Goal: Information Seeking & Learning: Learn about a topic

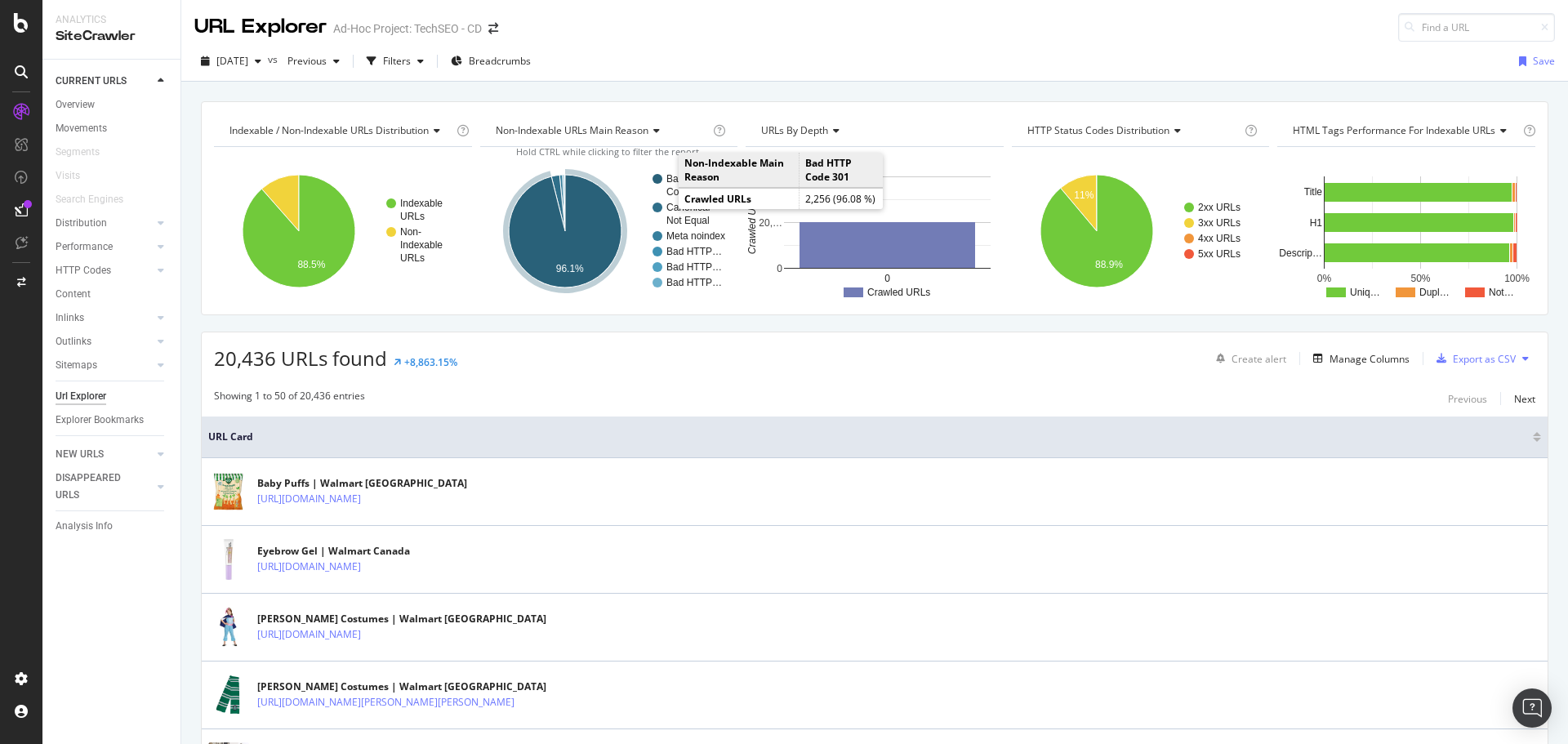
click at [667, 190] on text "Code 301" at bounding box center [688, 192] width 42 height 12
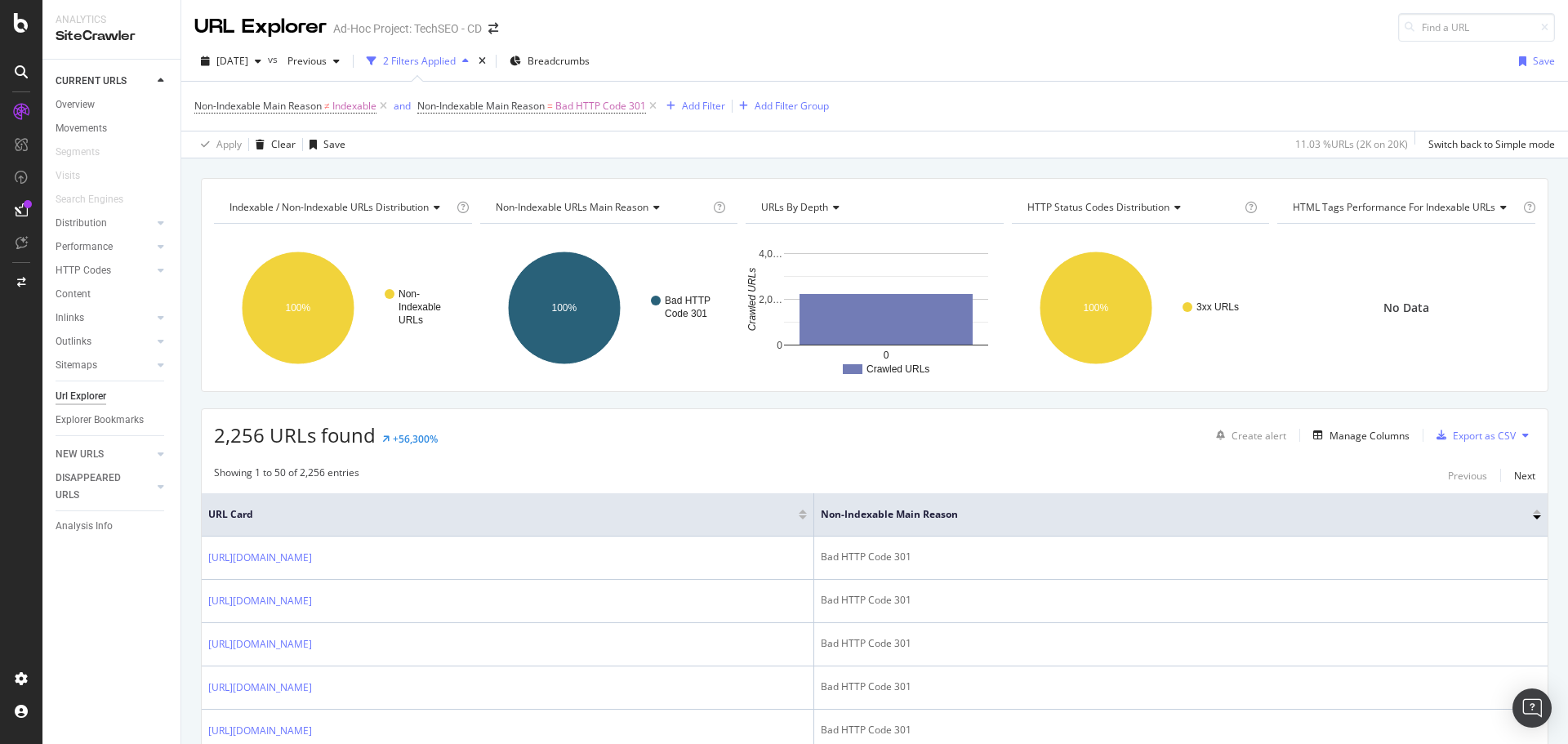
click at [329, 554] on icon at bounding box center [324, 558] width 10 height 10
drag, startPoint x: 880, startPoint y: 564, endPoint x: 211, endPoint y: 564, distance: 669.0
click at [209, 564] on div "[URL][DOMAIN_NAME]" at bounding box center [277, 558] width 139 height 17
copy link "[URL][DOMAIN_NAME]"
click at [329, 600] on icon at bounding box center [324, 601] width 10 height 10
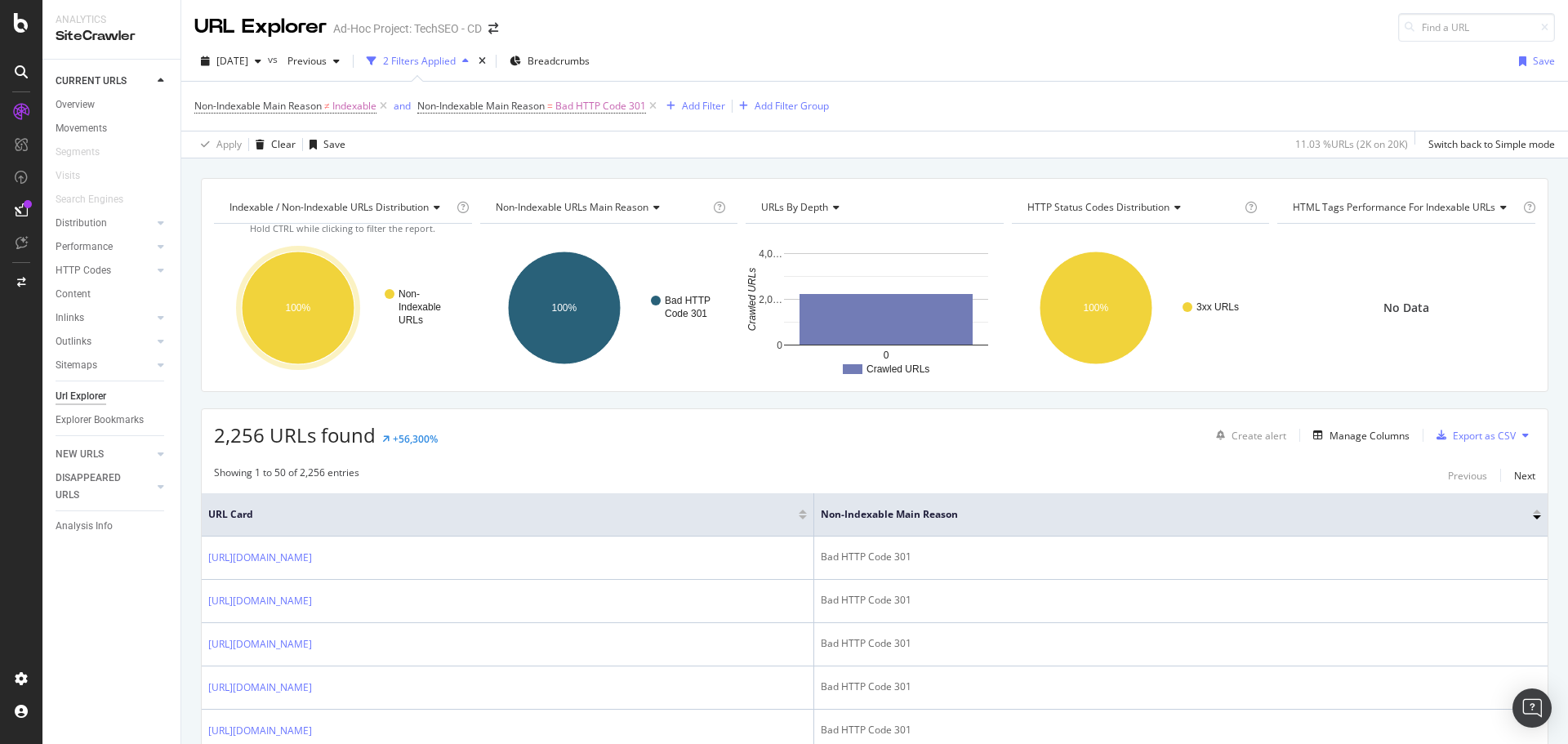
click at [329, 641] on icon at bounding box center [324, 644] width 10 height 10
click at [1363, 431] on div "Manage Columns" at bounding box center [1370, 436] width 80 height 14
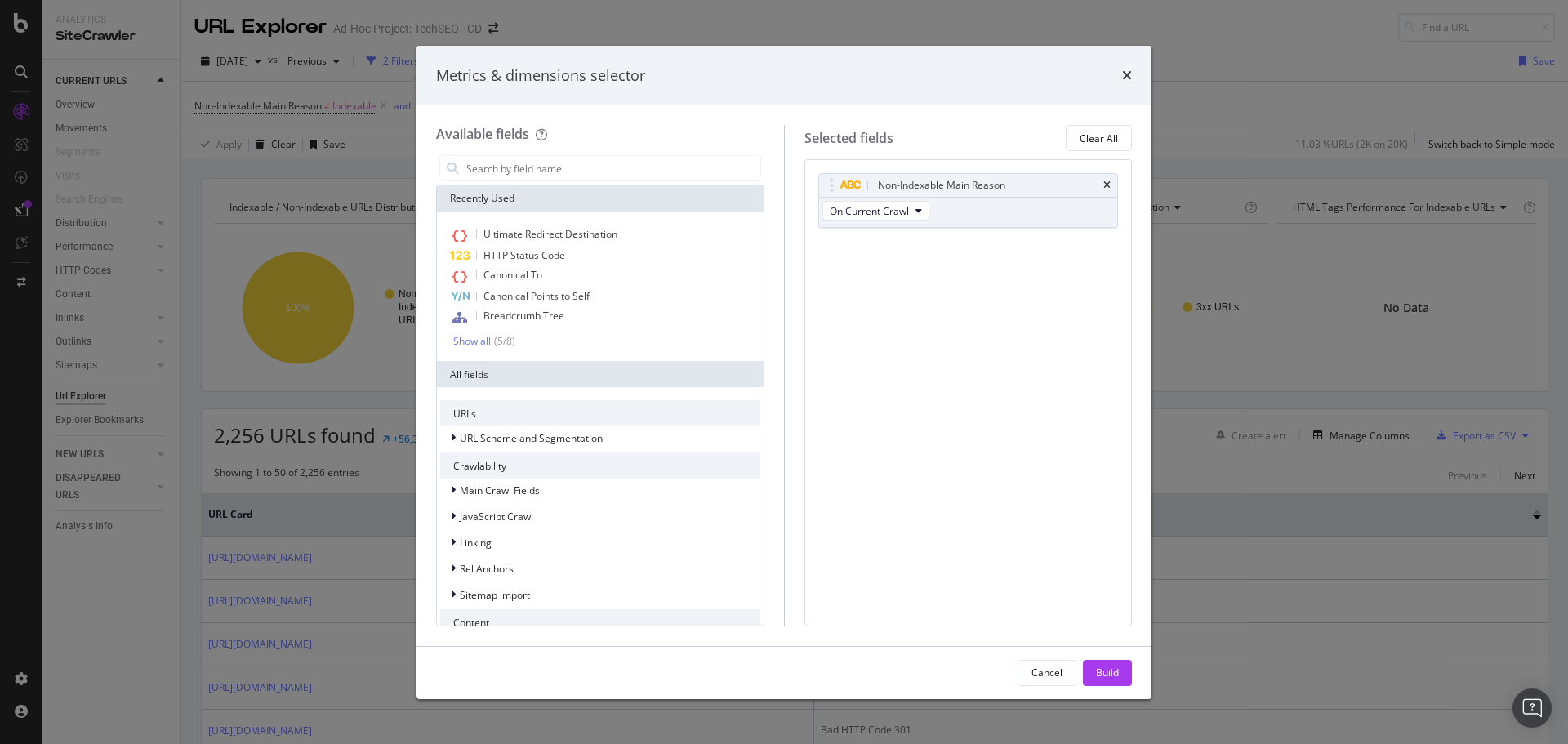
click at [567, 235] on span "Ultimate Redirect Destination" at bounding box center [551, 234] width 134 height 14
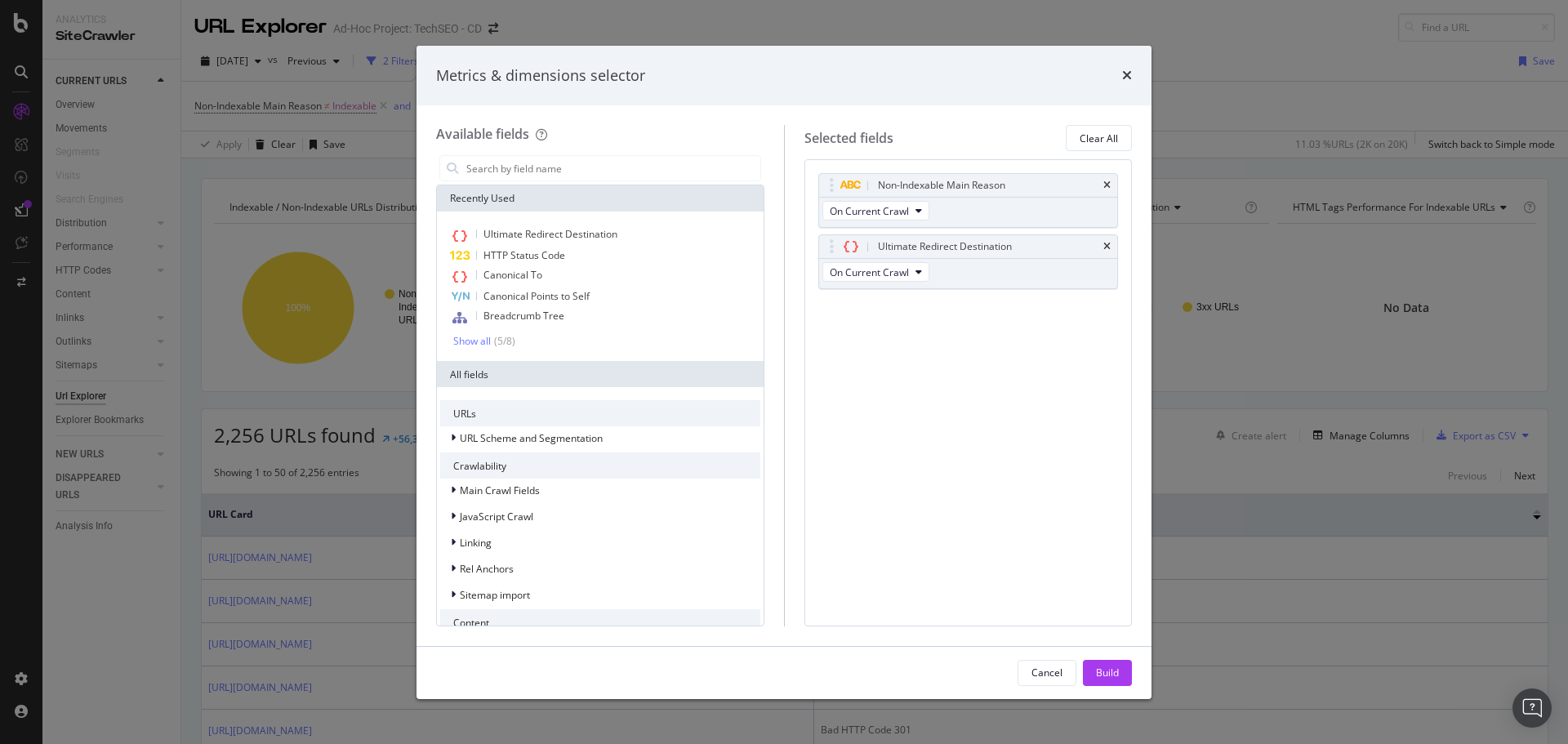
click at [1117, 662] on div "Build" at bounding box center [1107, 673] width 23 height 25
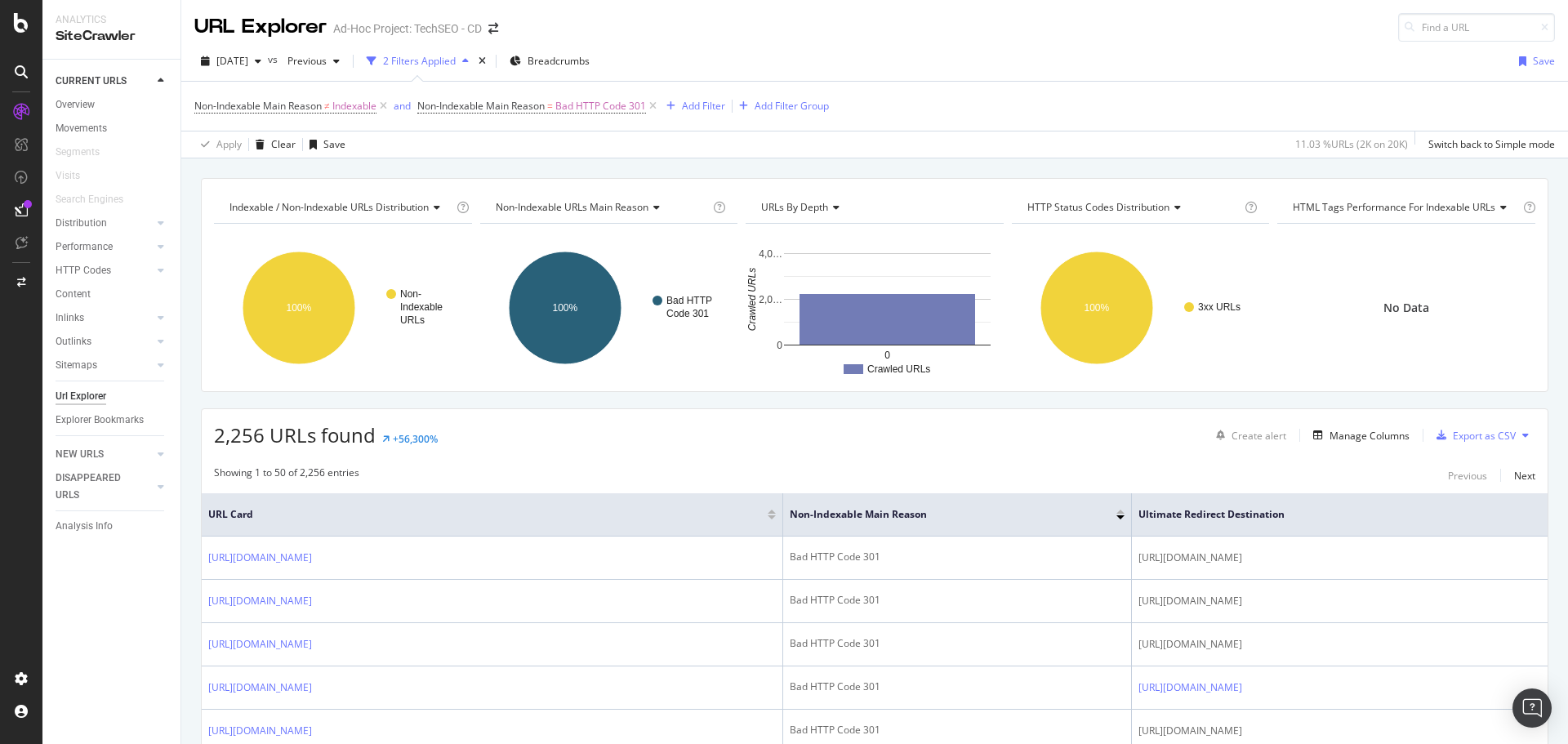
drag, startPoint x: 1266, startPoint y: 574, endPoint x: 1247, endPoint y: 576, distance: 19.1
click at [1242, 566] on span "[URL][DOMAIN_NAME]" at bounding box center [1190, 558] width 104 height 17
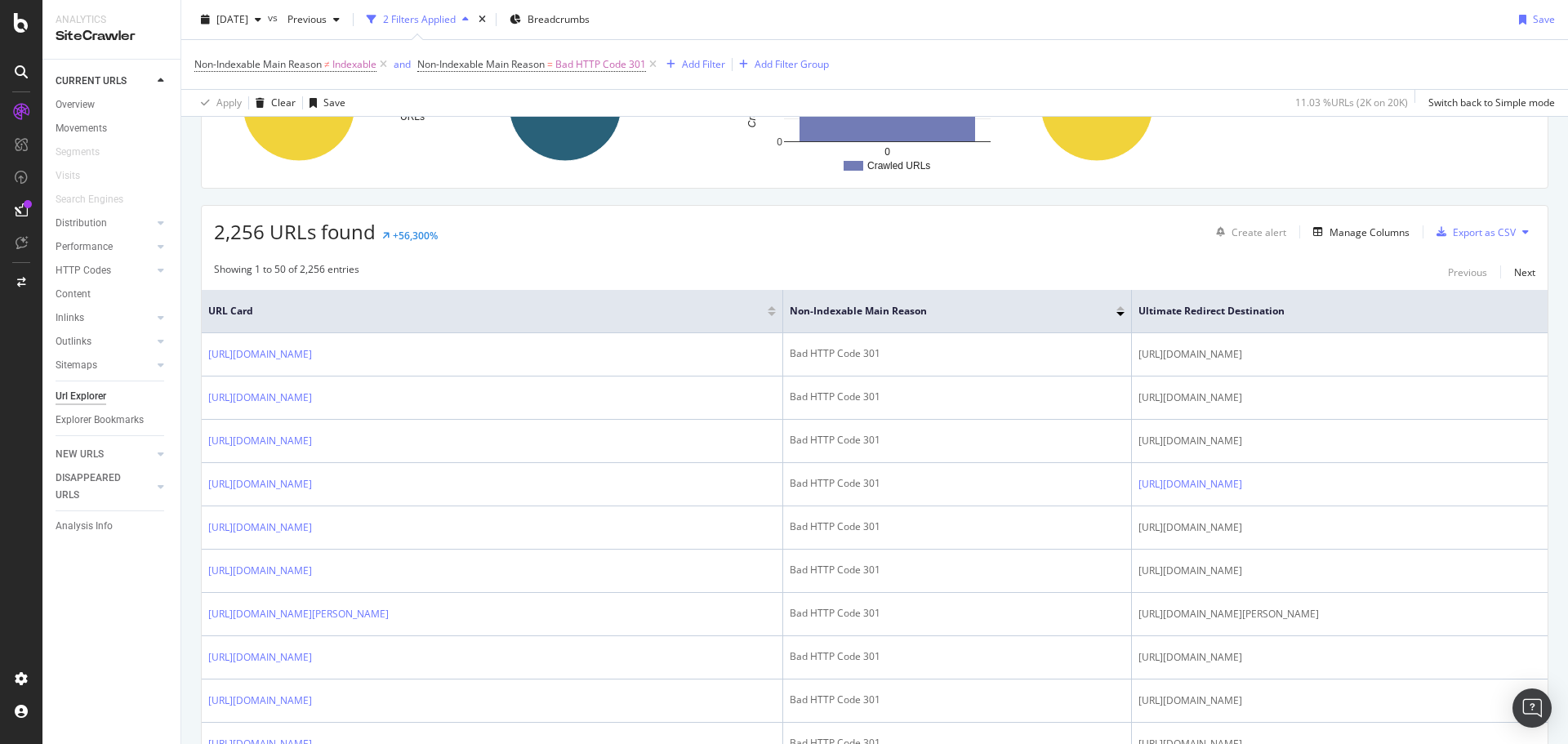
scroll to position [245, 0]
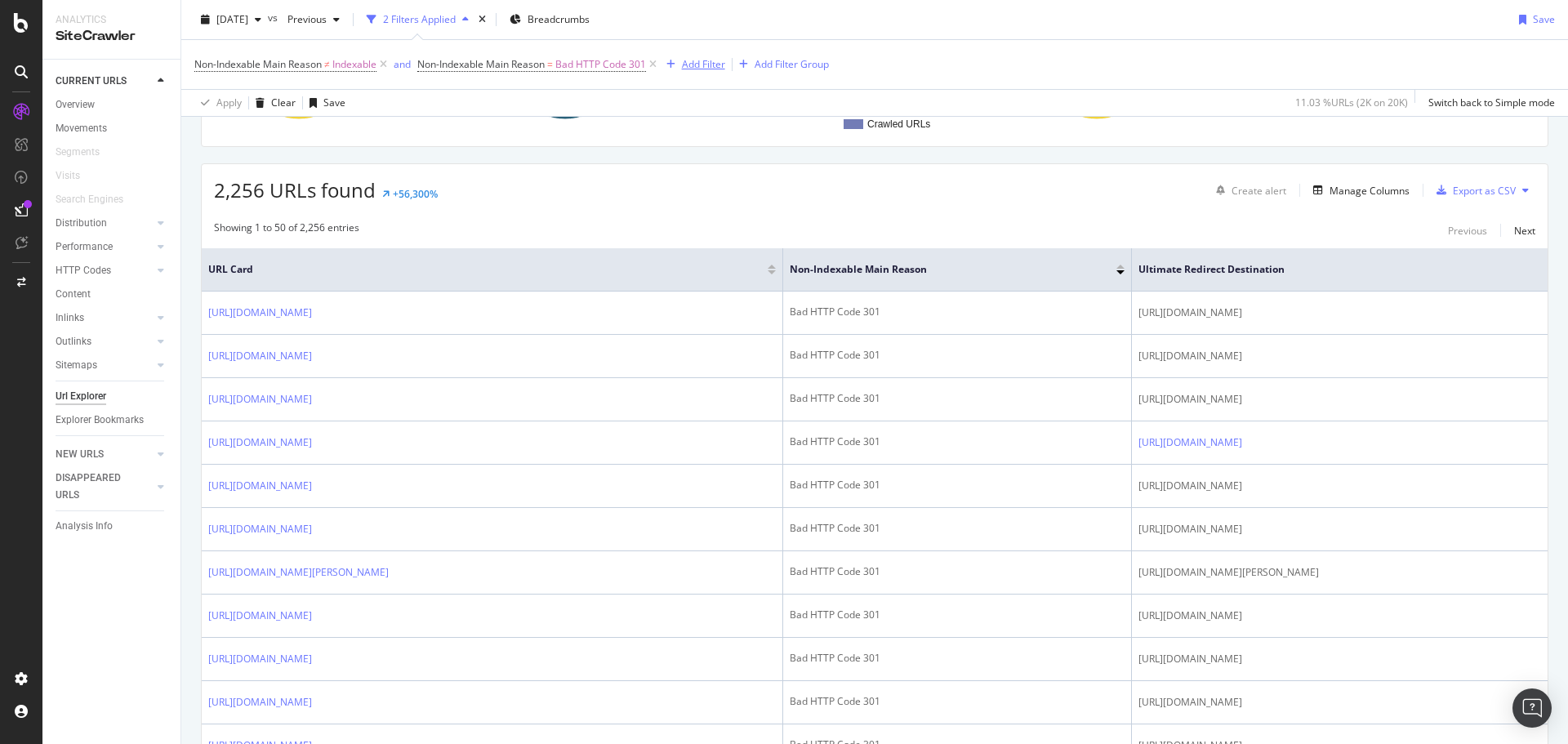
click at [701, 61] on div "Add Filter" at bounding box center [704, 64] width 43 height 14
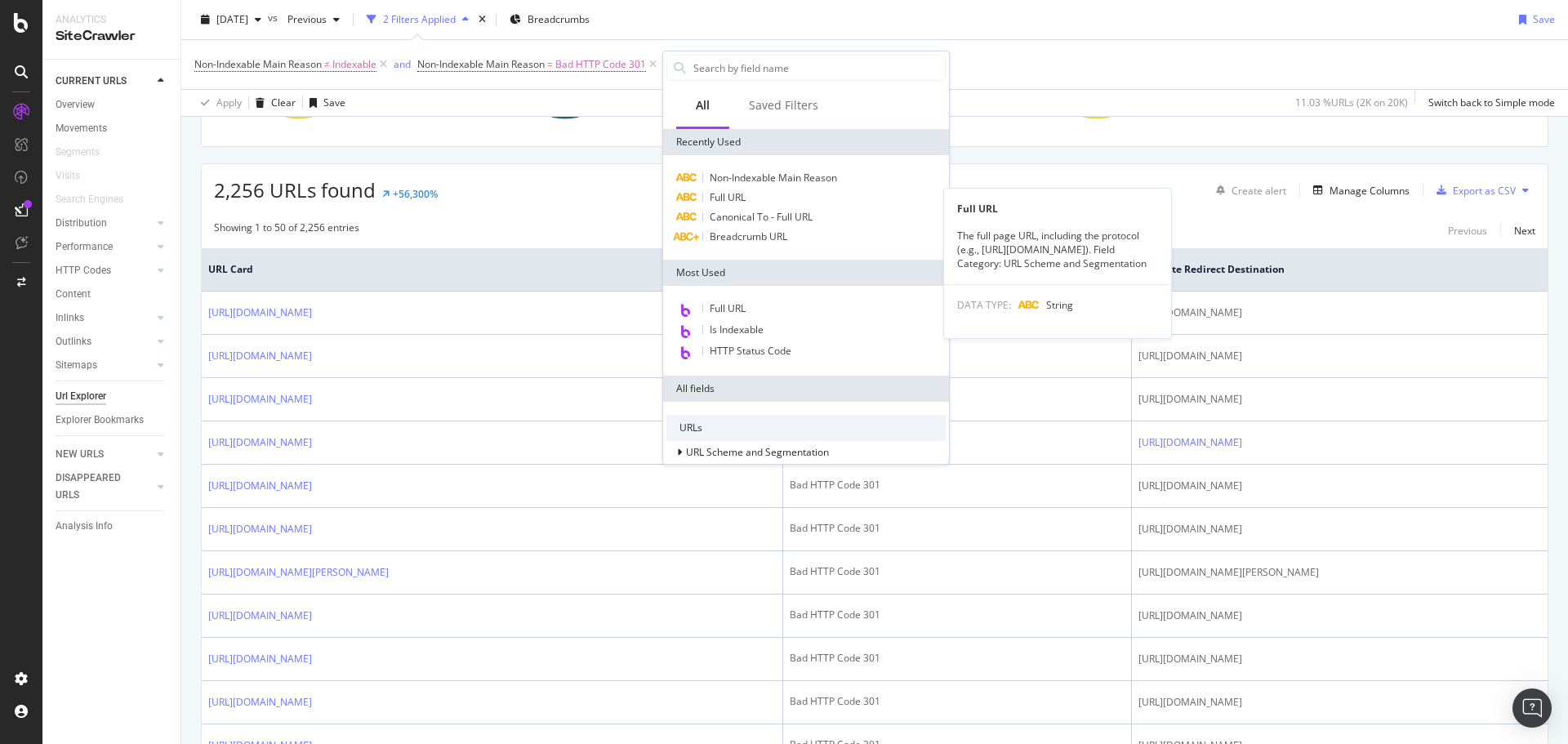
click at [761, 197] on div "Full URL" at bounding box center [806, 197] width 279 height 20
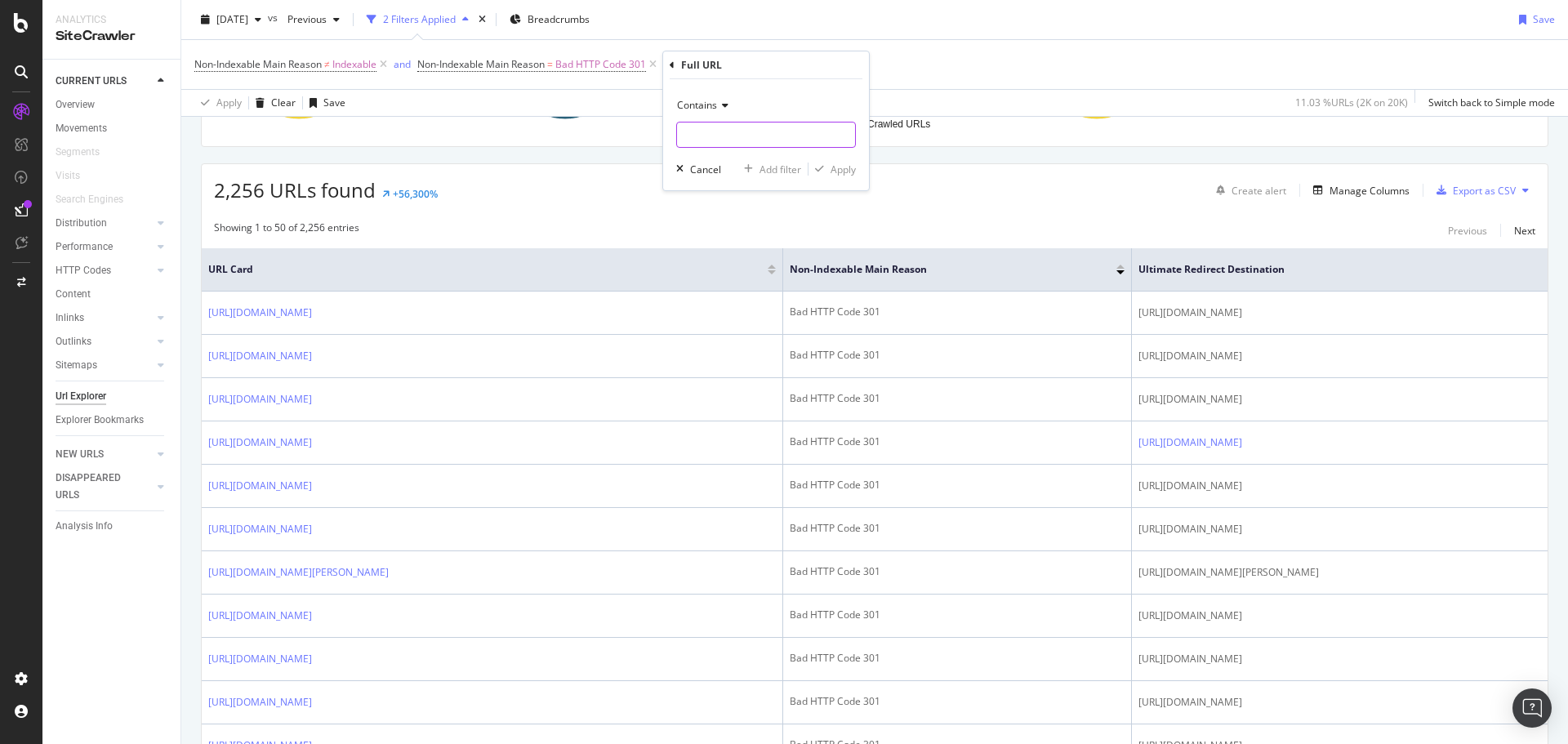
click at [718, 130] on input "text" at bounding box center [766, 134] width 178 height 26
paste input "[URL][DOMAIN_NAME]"
type input "[URL][DOMAIN_NAME]"
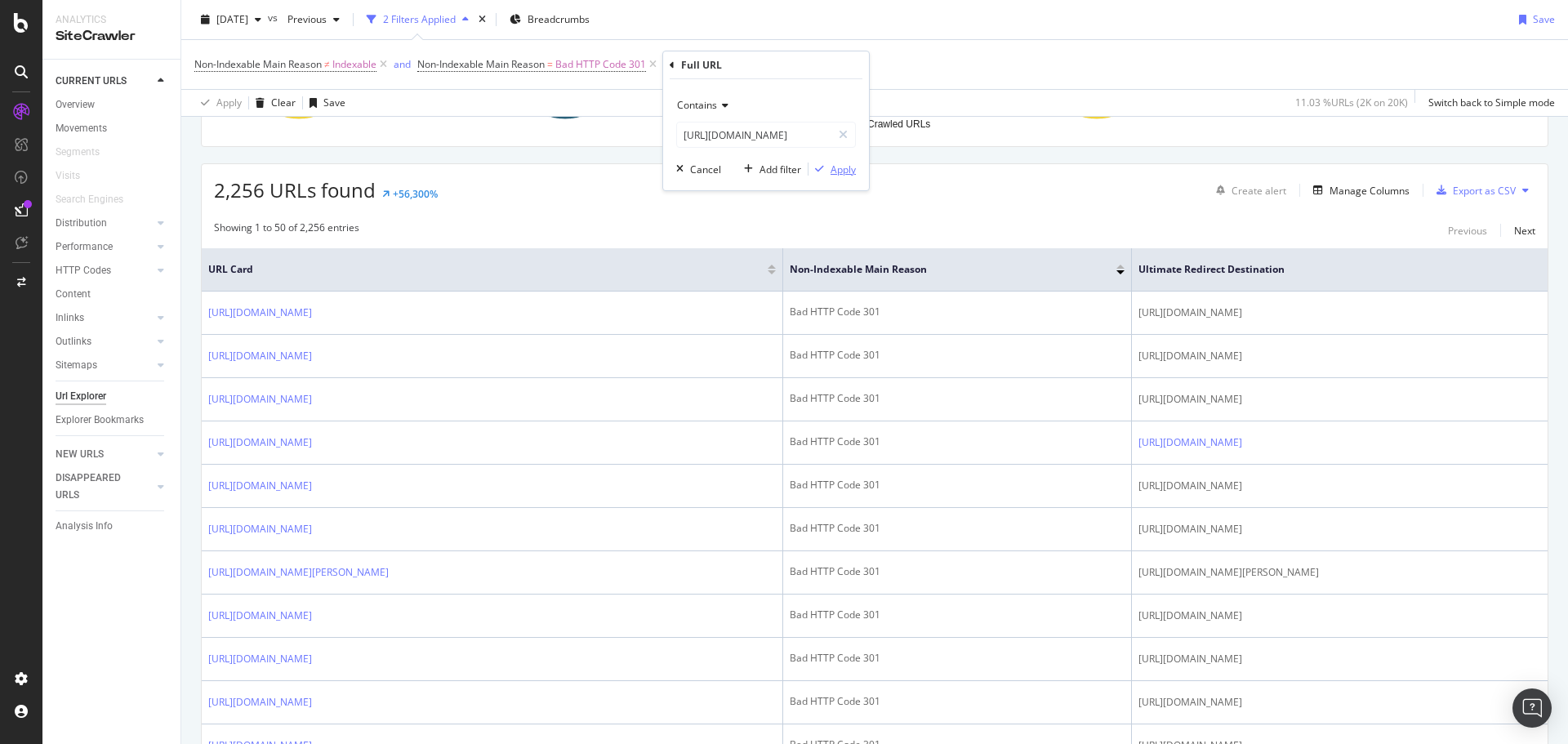
click at [838, 169] on div "Apply" at bounding box center [844, 170] width 26 height 14
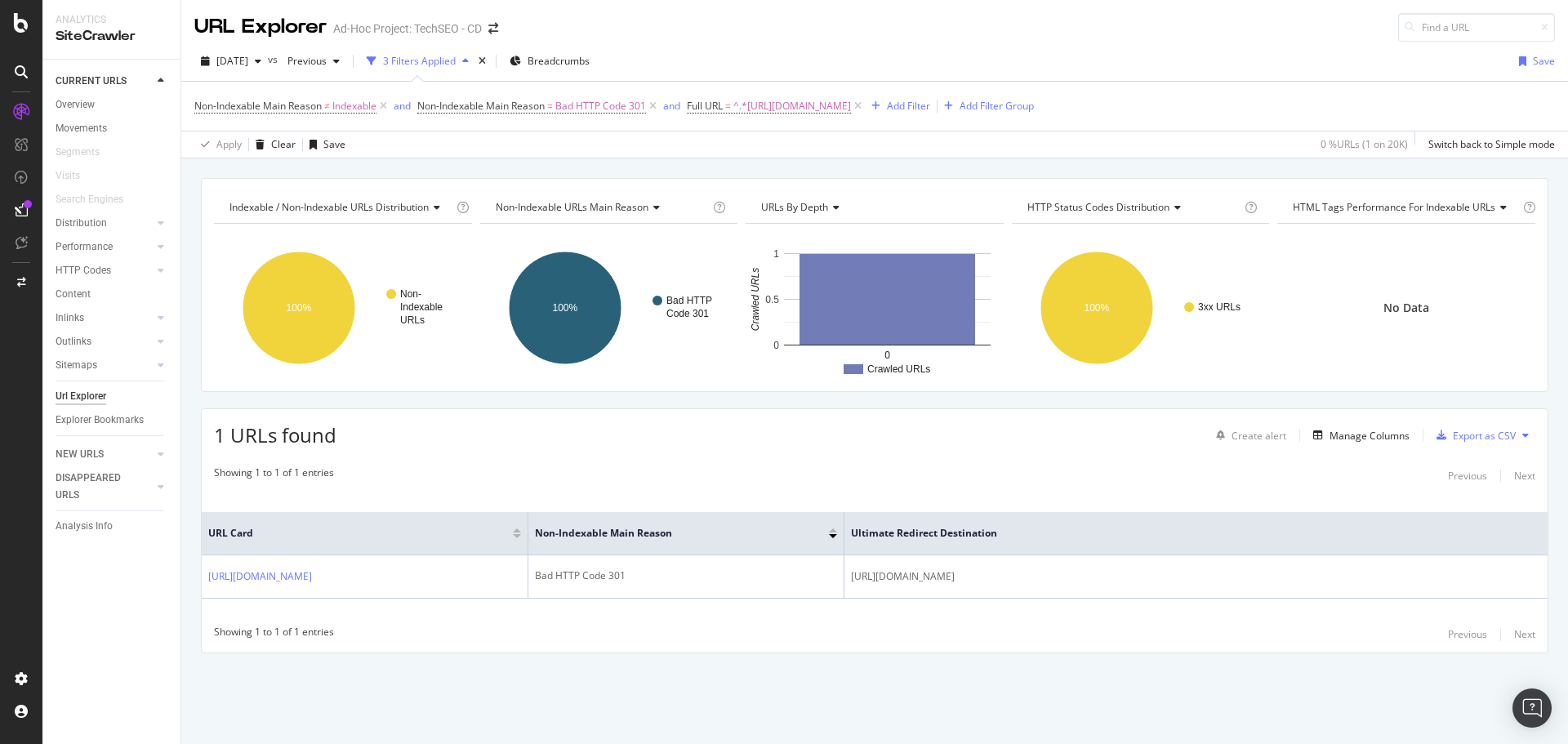
drag, startPoint x: 1482, startPoint y: 561, endPoint x: 842, endPoint y: 571, distance: 640.1
click at [842, 571] on tr "[URL][DOMAIN_NAME] Bad HTTP Code 301 [URL][DOMAIN_NAME]" at bounding box center [874, 577] width 1346 height 43
copy tr "[URL][DOMAIN_NAME]"
drag, startPoint x: 363, startPoint y: 603, endPoint x: 206, endPoint y: 554, distance: 164.5
click at [206, 556] on td "[URL][DOMAIN_NAME]" at bounding box center [364, 577] width 327 height 43
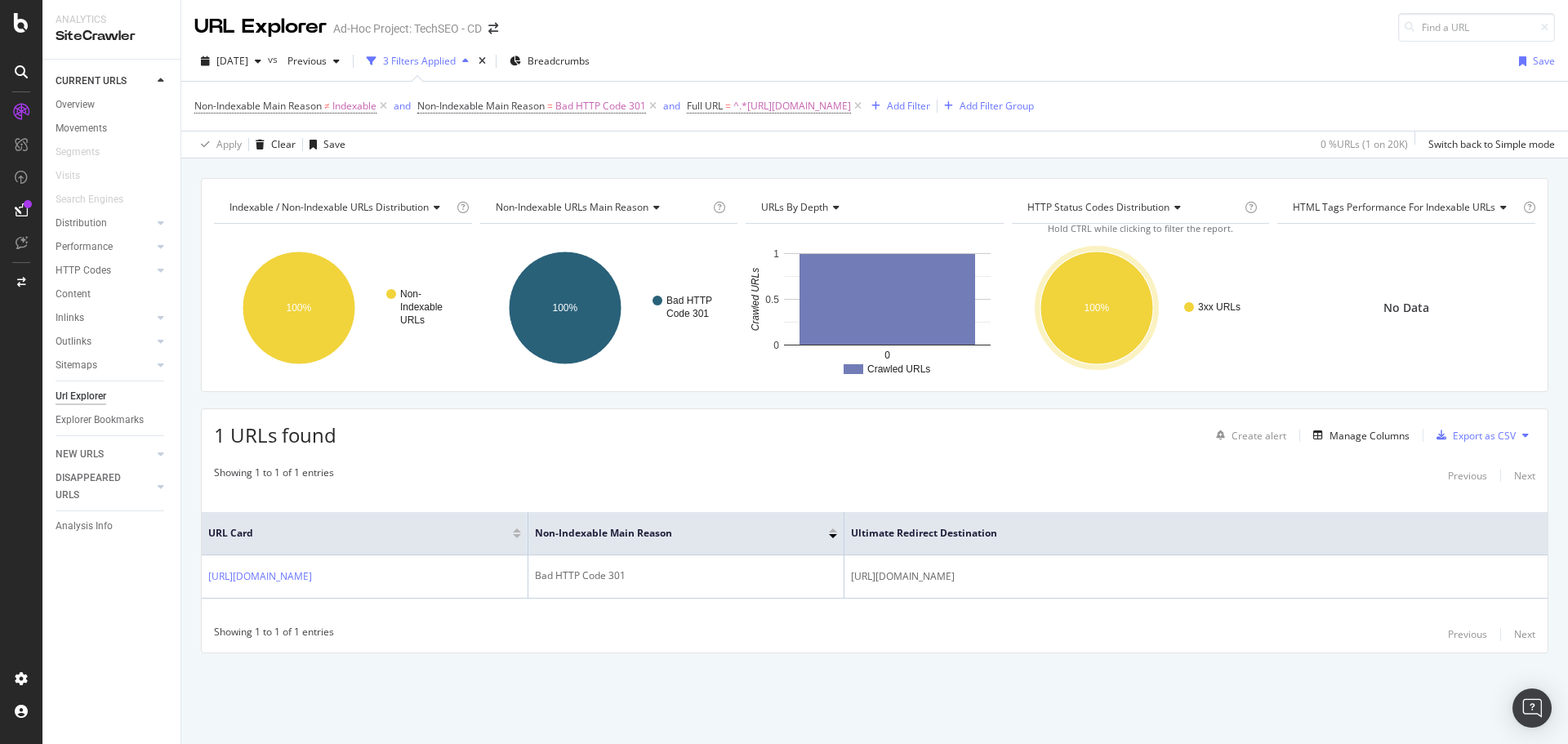
copy link "[URL][DOMAIN_NAME]"
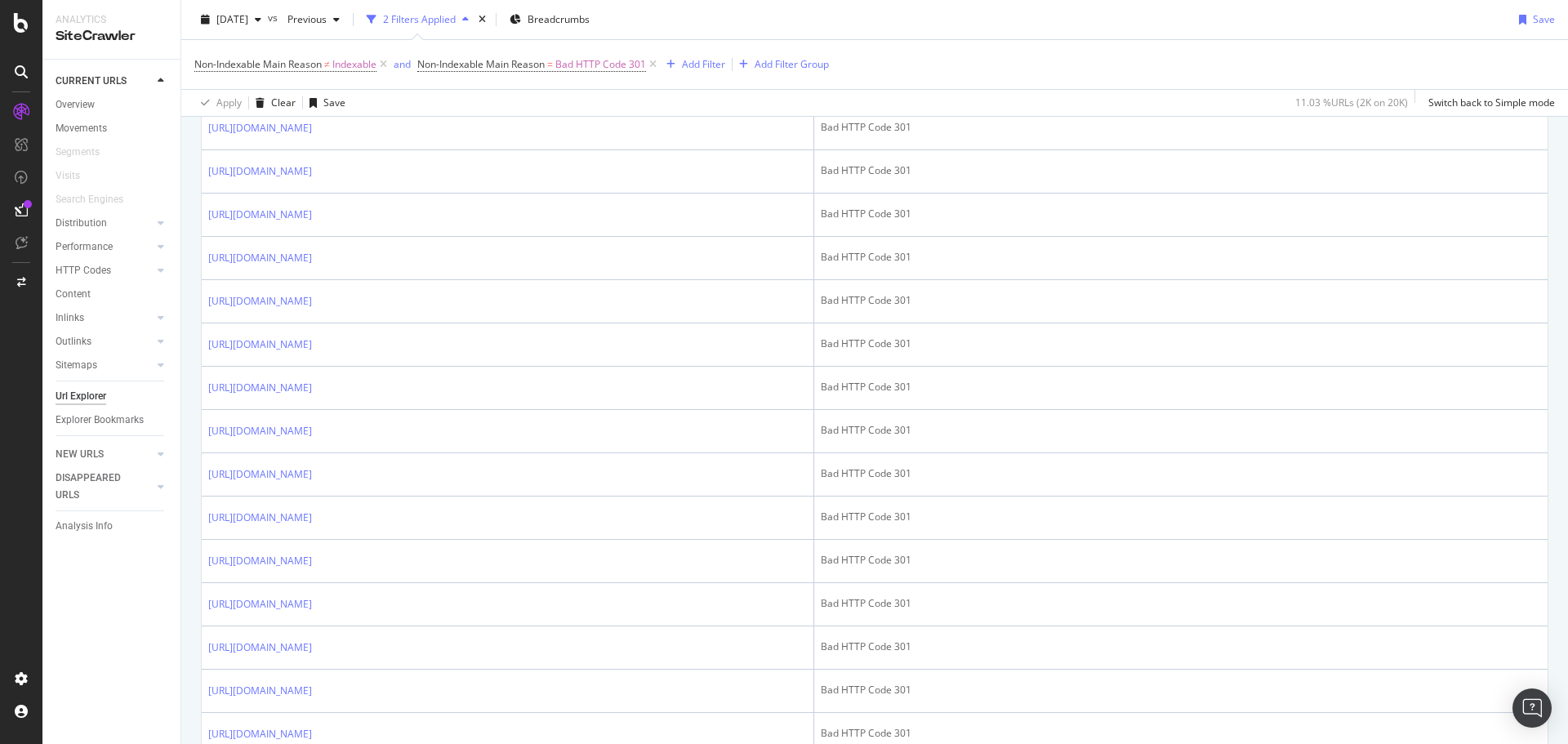
scroll to position [1226, 0]
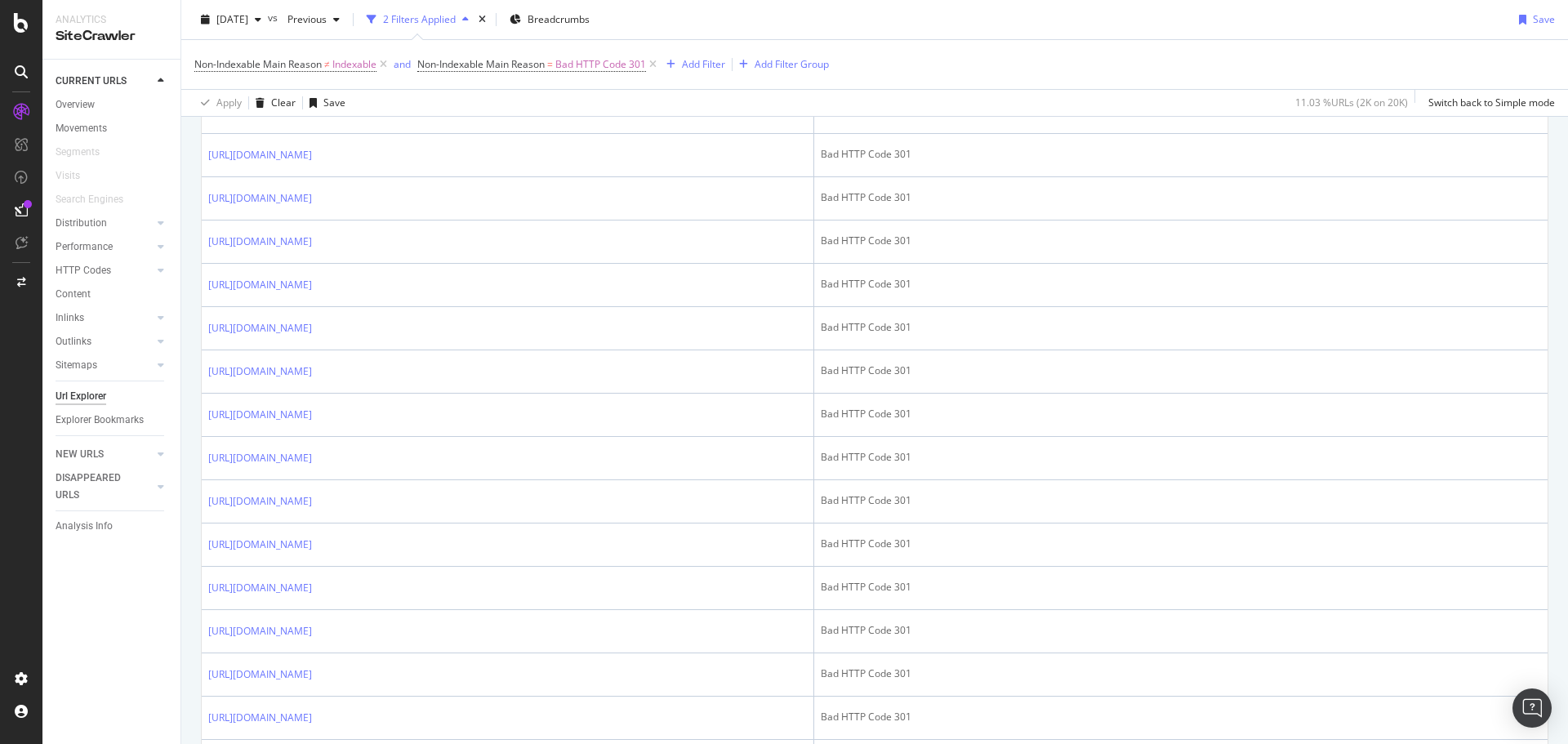
click at [329, 282] on icon at bounding box center [324, 285] width 10 height 10
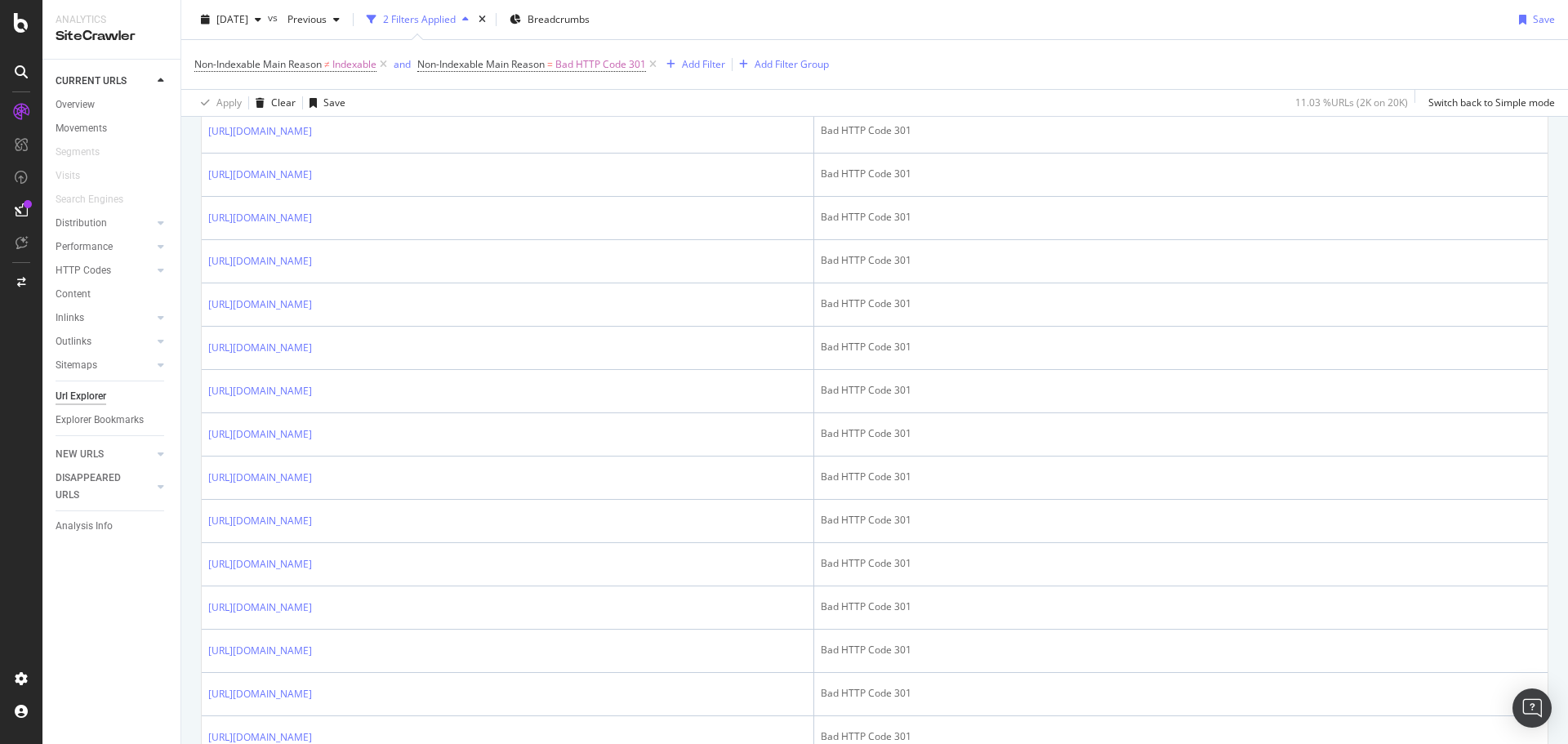
click at [329, 526] on icon at bounding box center [324, 521] width 10 height 10
click at [329, 613] on icon at bounding box center [324, 608] width 10 height 10
drag, startPoint x: 560, startPoint y: 635, endPoint x: 208, endPoint y: 617, distance: 352.5
click at [208, 617] on td "[URL][DOMAIN_NAME]" at bounding box center [507, 608] width 613 height 43
copy link "[URL][DOMAIN_NAME]"
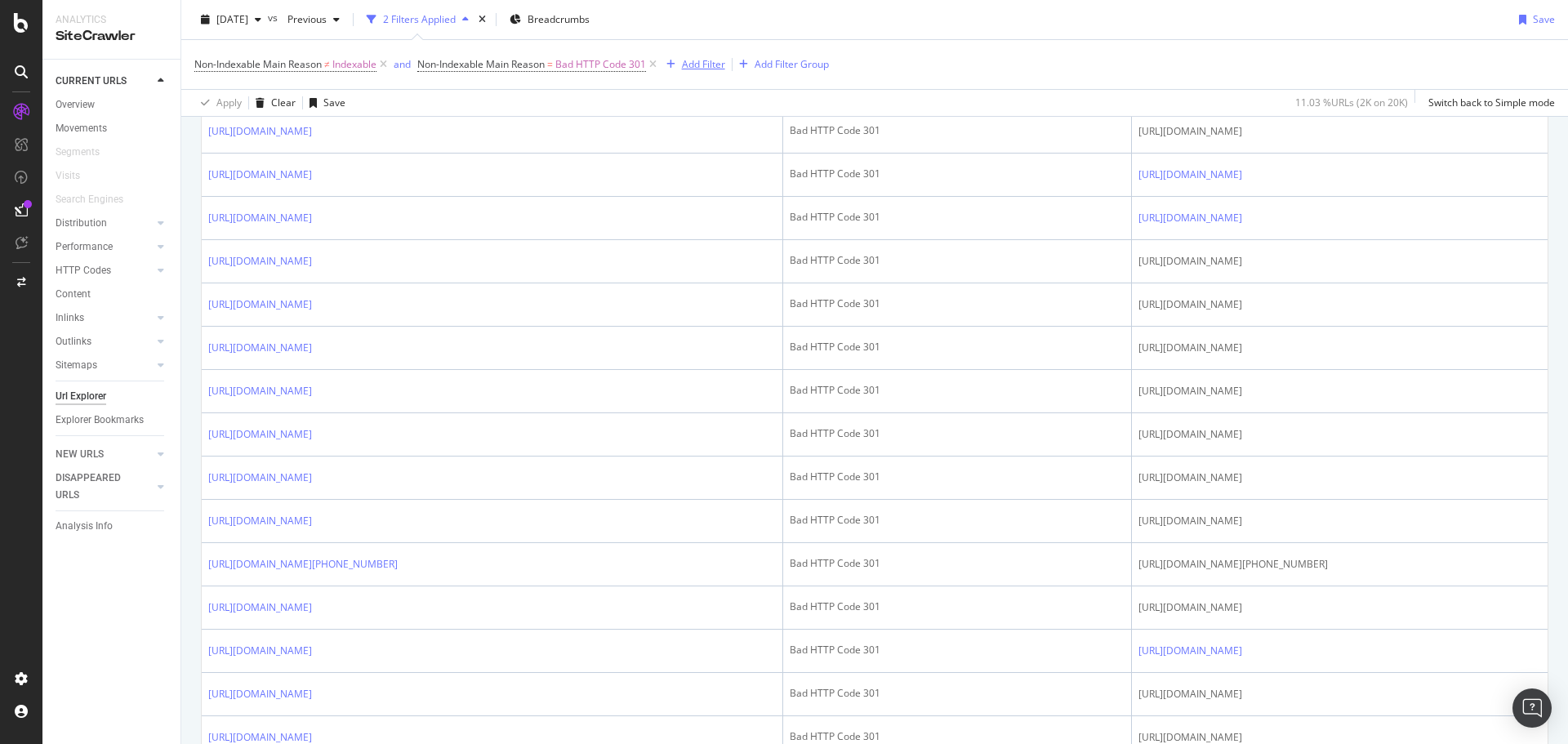
click at [710, 62] on div "Add Filter" at bounding box center [704, 64] width 43 height 14
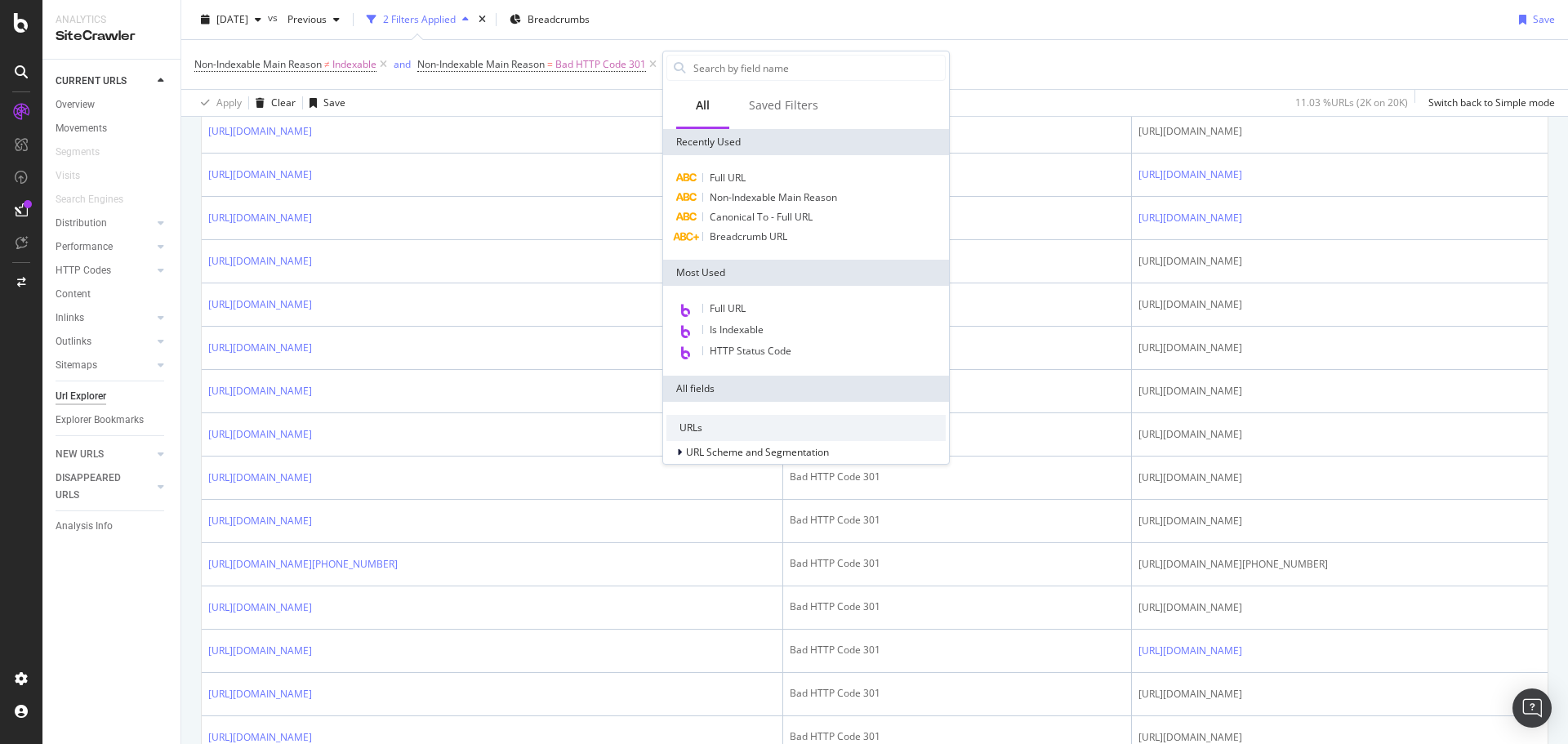
click at [738, 178] on span "Full URL" at bounding box center [727, 178] width 36 height 14
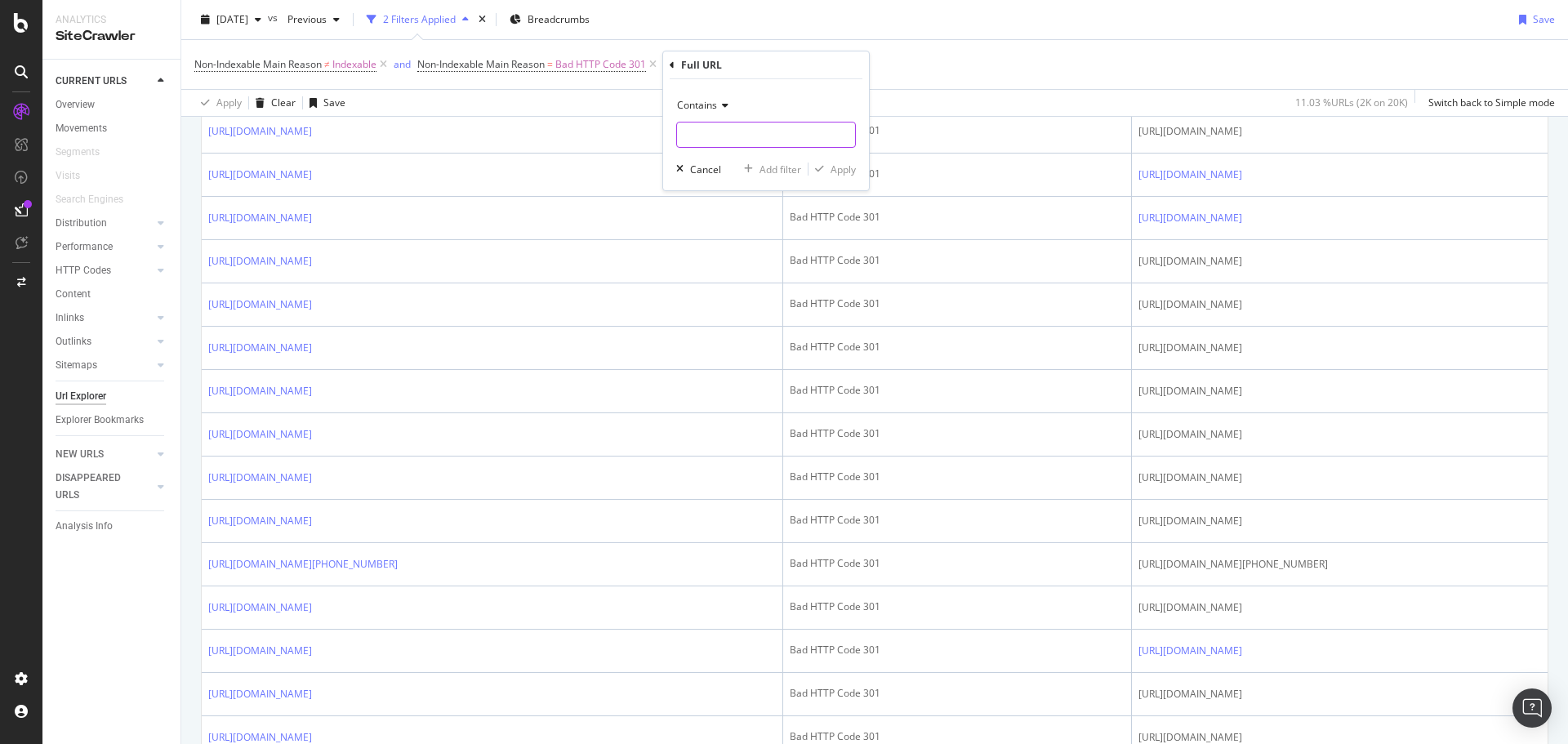
click at [716, 134] on input "text" at bounding box center [766, 134] width 178 height 26
paste input "[URL][DOMAIN_NAME]"
type input "[URL][DOMAIN_NAME]"
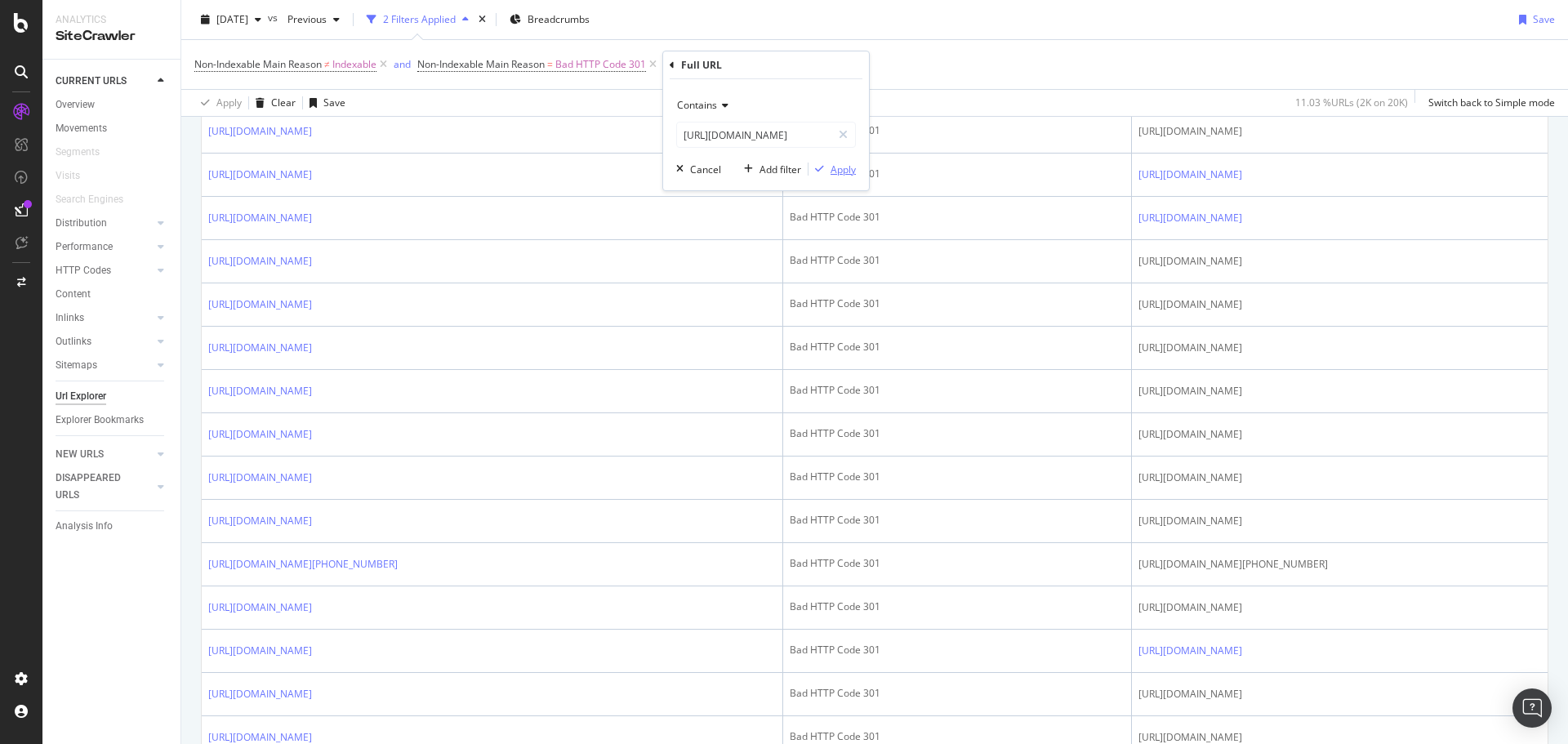
click at [840, 169] on div "Apply" at bounding box center [844, 170] width 26 height 14
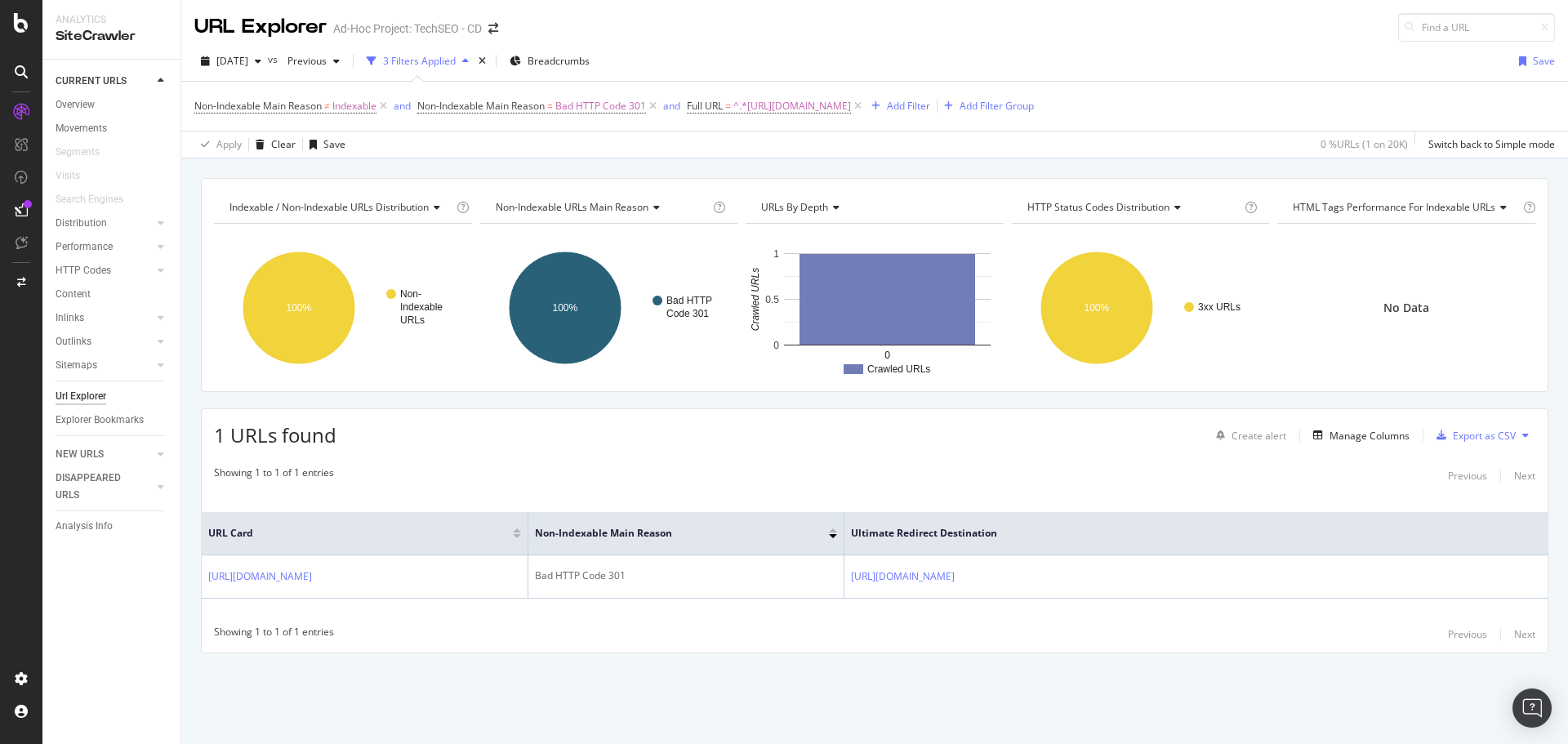
click at [971, 571] on icon at bounding box center [966, 576] width 10 height 10
click at [329, 575] on icon at bounding box center [324, 576] width 10 height 10
drag, startPoint x: 1300, startPoint y: 595, endPoint x: 209, endPoint y: 568, distance: 1091.3
click at [209, 568] on tr "[URL][DOMAIN_NAME] Bad HTTP Code 301 [URL][DOMAIN_NAME]" at bounding box center [874, 577] width 1346 height 43
click at [1389, 438] on div "Manage Columns" at bounding box center [1370, 436] width 80 height 14
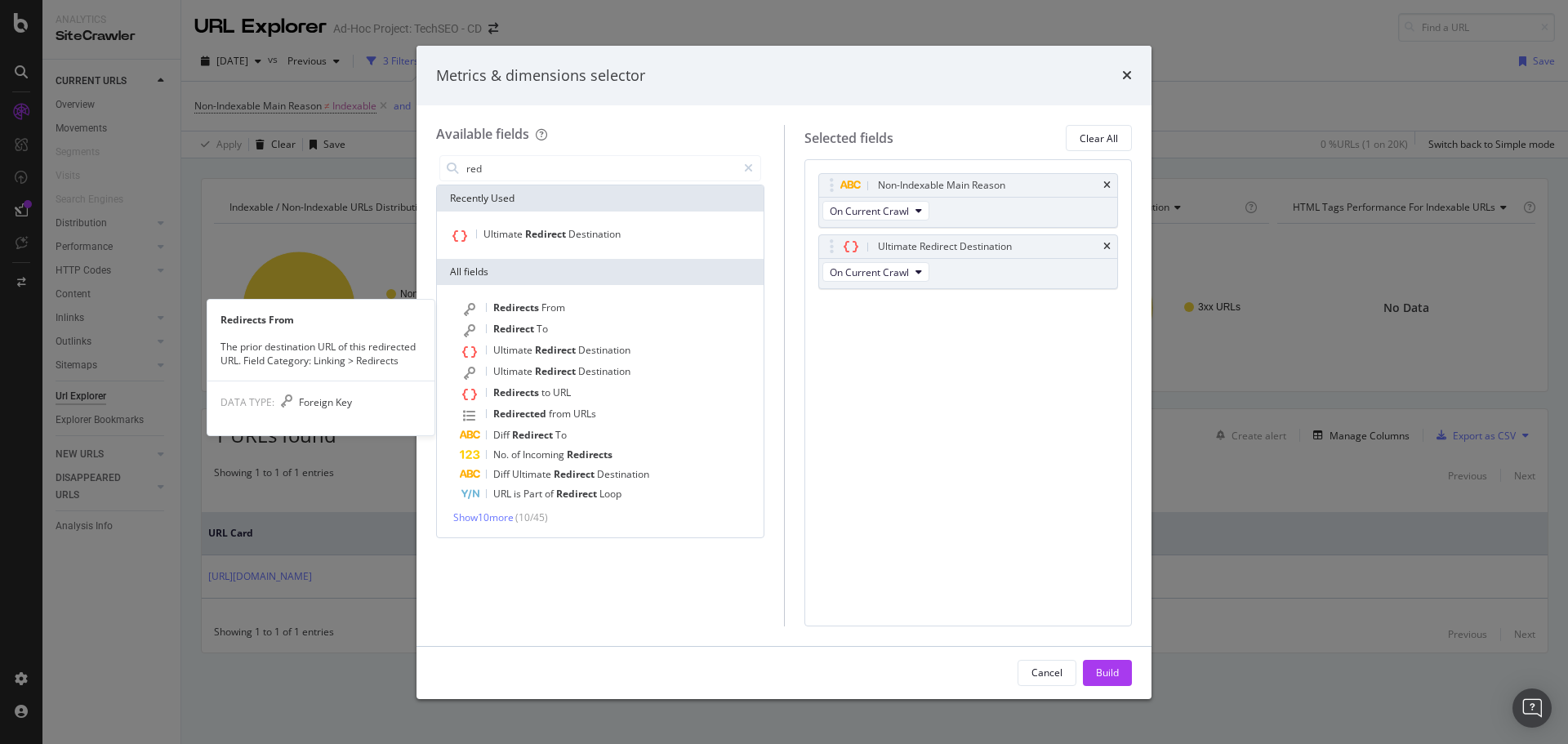
type input "red"
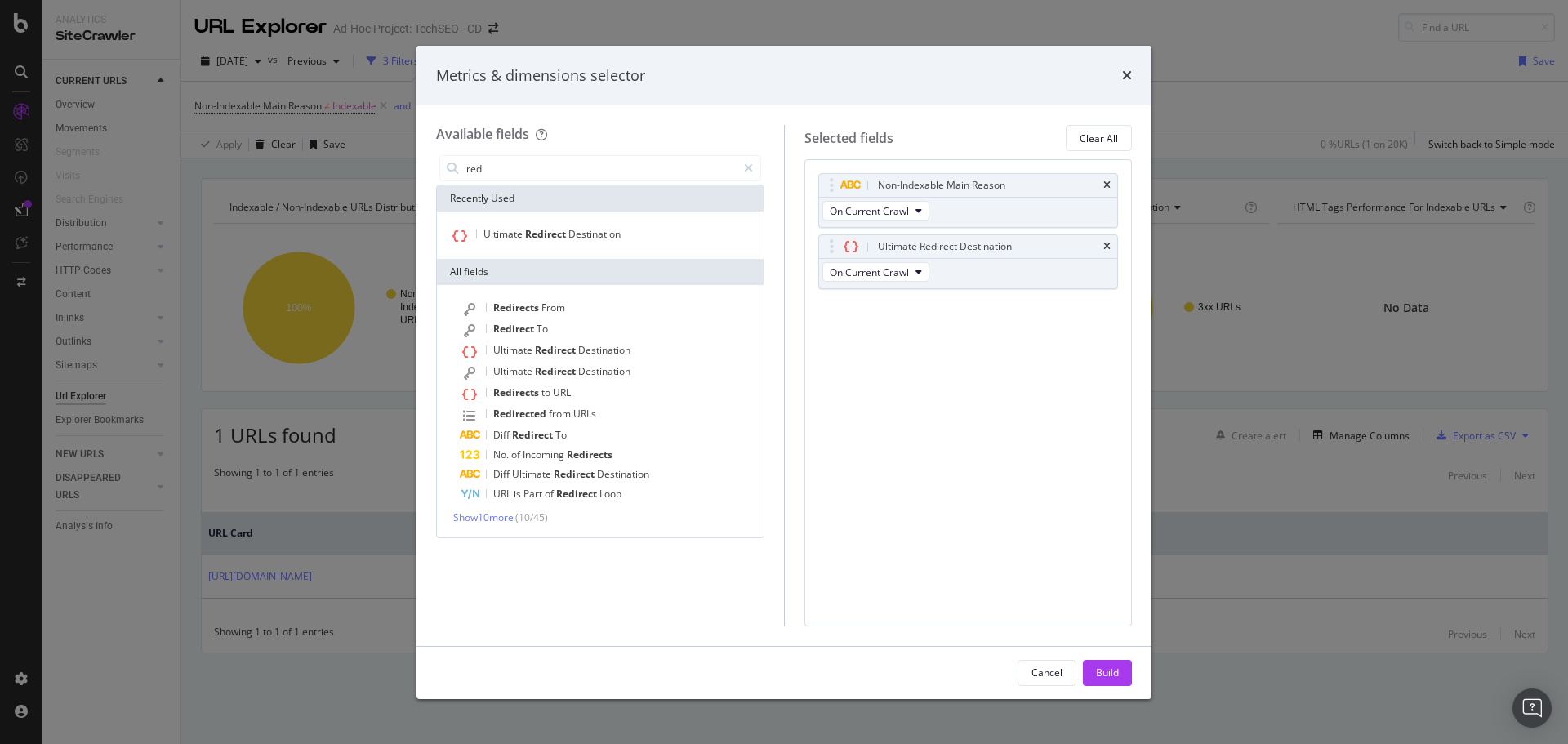
click at [555, 321] on div "Redirect To" at bounding box center [610, 331] width 301 height 22
click at [940, 335] on div "(mandatory)" at bounding box center [916, 333] width 56 height 14
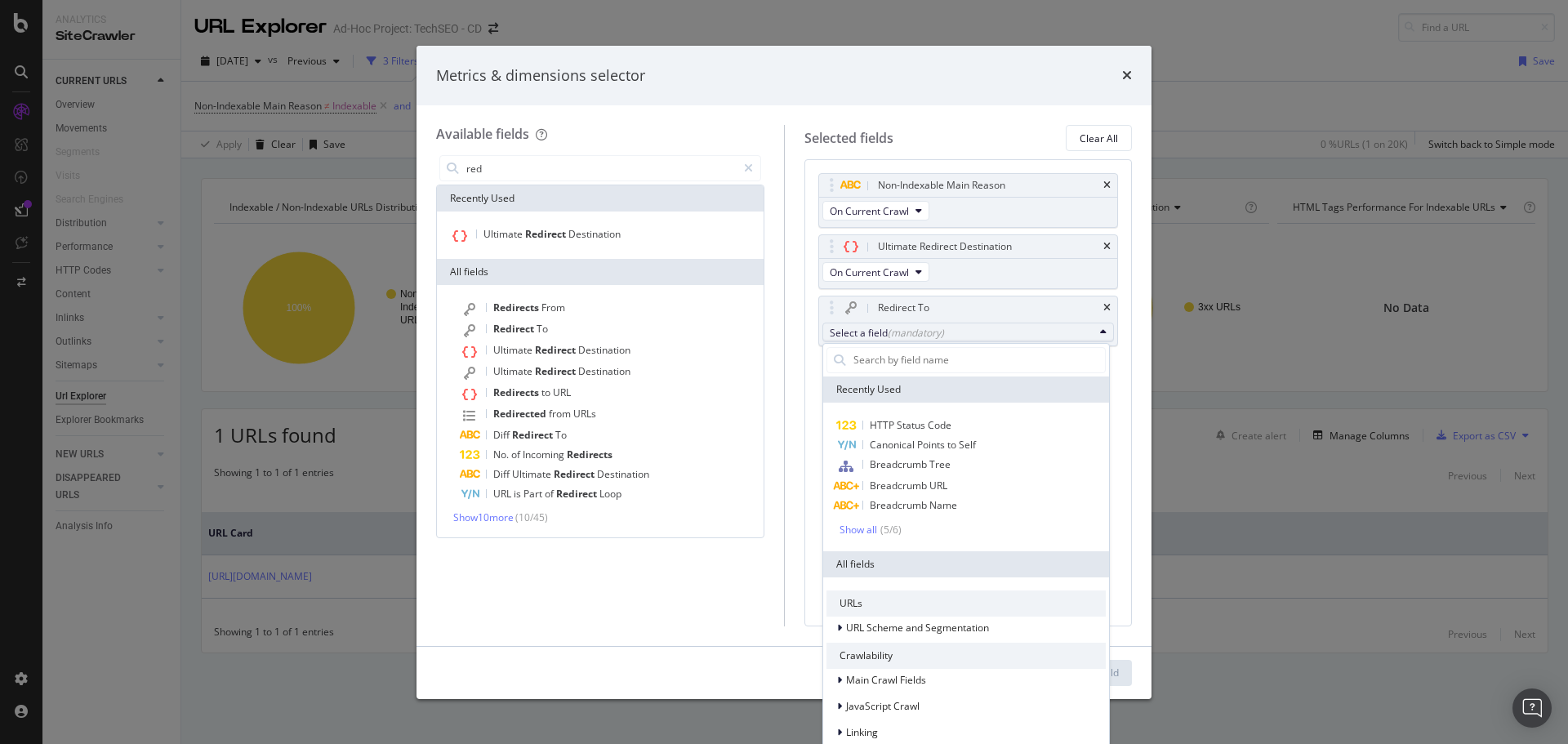
click at [882, 632] on span "URL Scheme and Segmentation" at bounding box center [918, 628] width 143 height 14
click at [918, 688] on span "Full URL" at bounding box center [976, 689] width 260 height 20
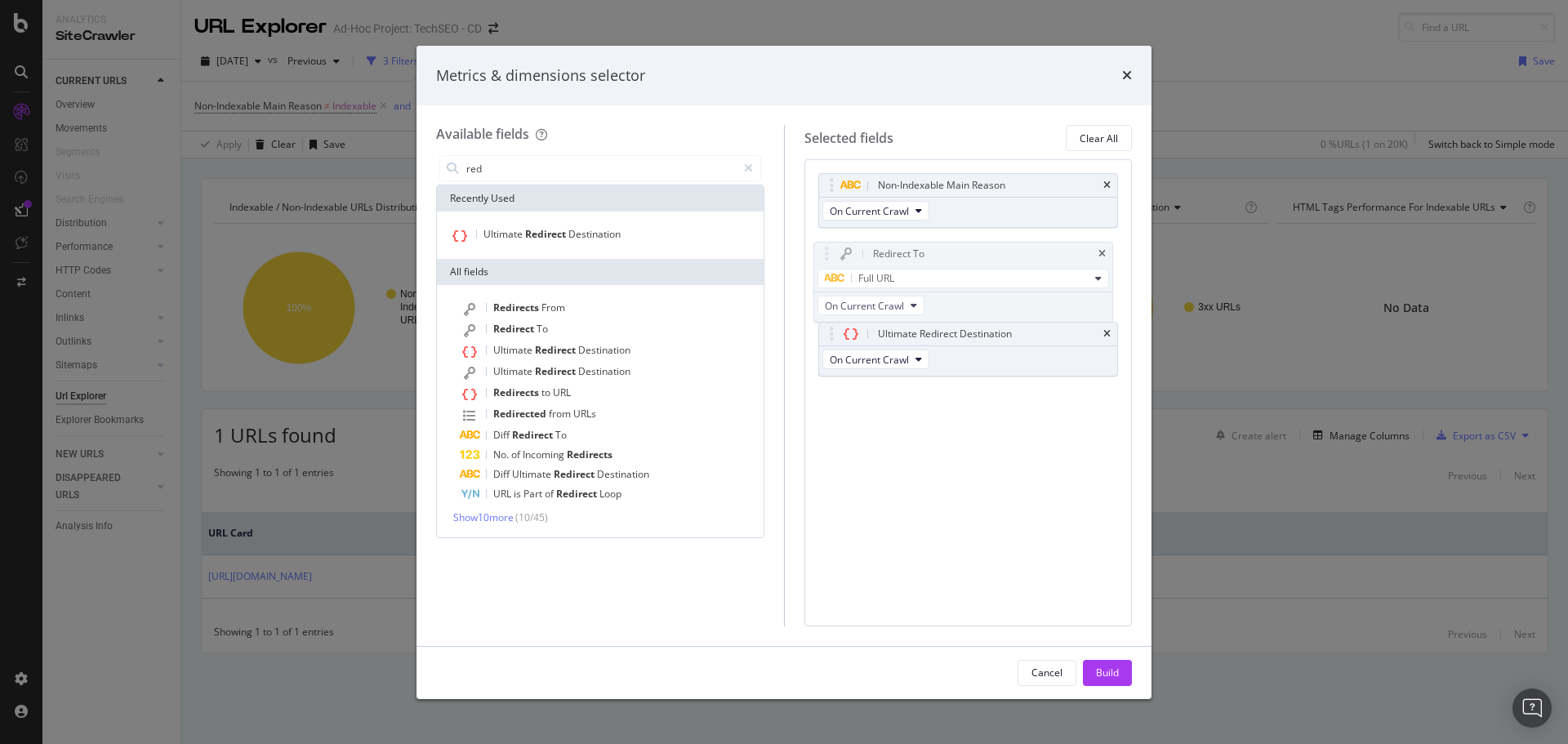
drag, startPoint x: 833, startPoint y: 306, endPoint x: 828, endPoint y: 252, distance: 54.2
click at [828, 252] on body "Analytics SiteCrawler CURRENT URLS Overview Movements Segments Visits Search En…" at bounding box center [784, 372] width 1568 height 744
click at [1104, 675] on div "Build" at bounding box center [1107, 673] width 23 height 14
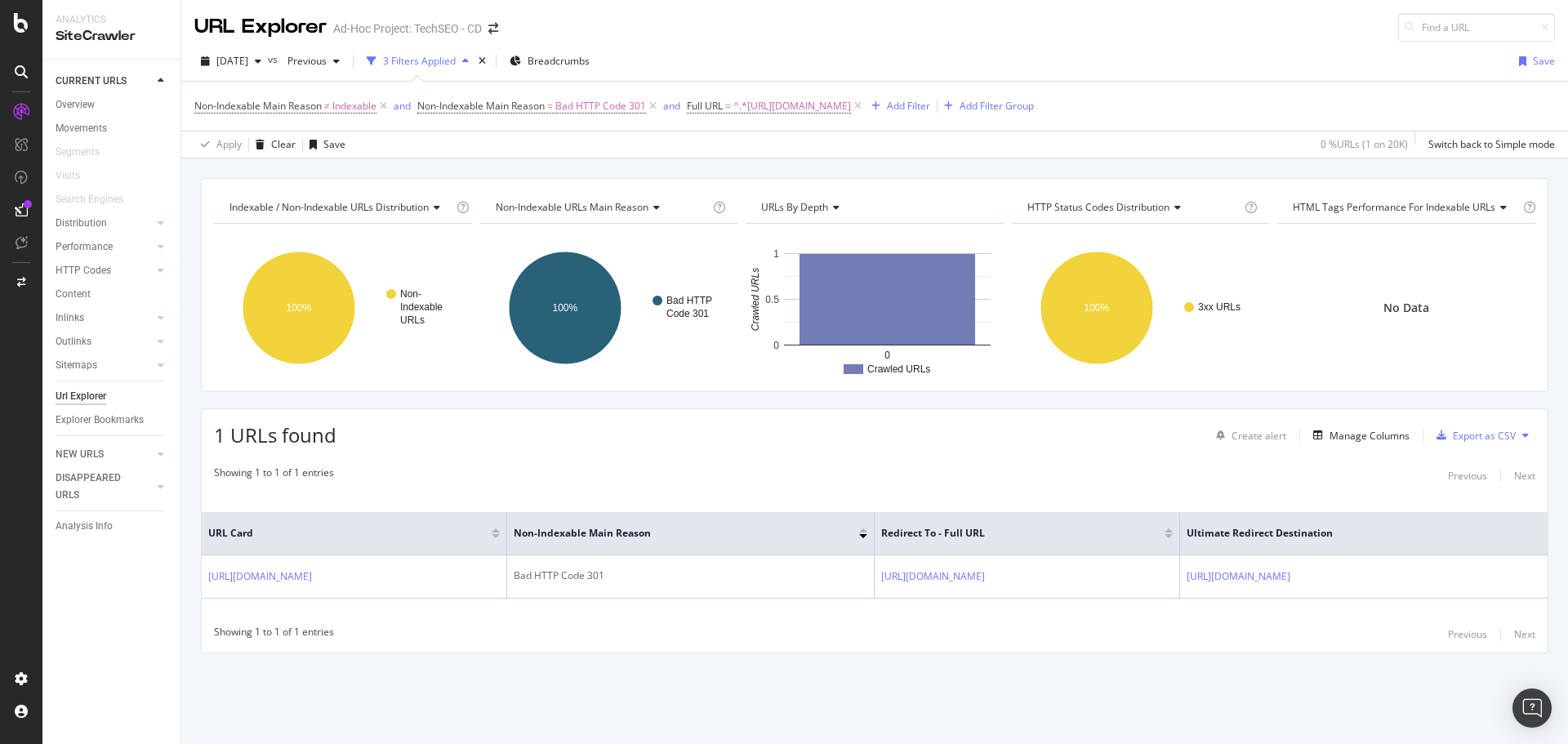
click at [0, 0] on icon at bounding box center [0, 0] width 0 height 0
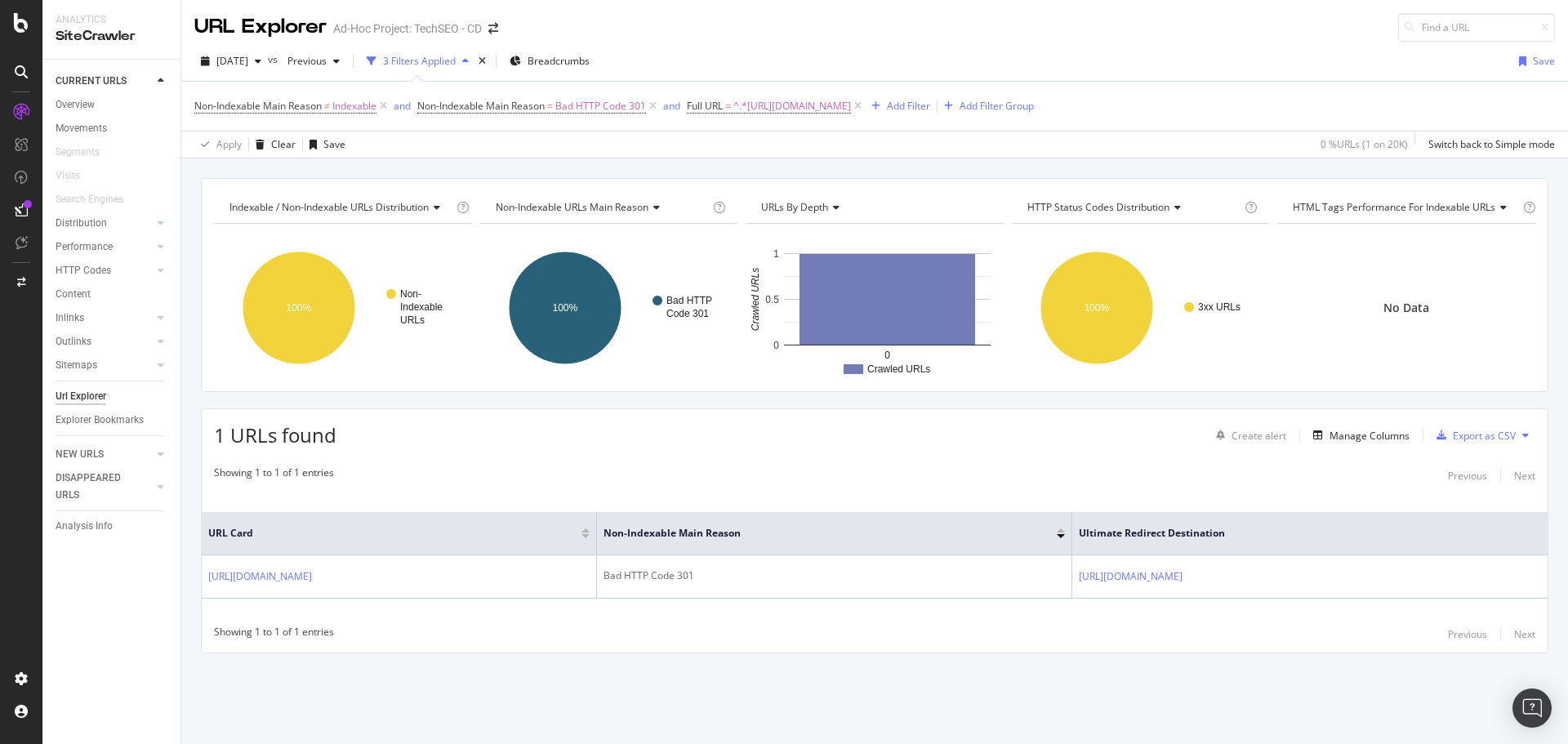
drag, startPoint x: 1440, startPoint y: 590, endPoint x: 193, endPoint y: 551, distance: 1247.6
click at [193, 551] on div "Indexable / Non-Indexable URLs distribution Chart (by Value) Table Expand Expor…" at bounding box center [875, 444] width 1387 height 533
copy table "URL Card Non-Indexable Main Reason Ultimate Redirect Destination [URL][DOMAIN_N…"
click at [329, 575] on icon at bounding box center [324, 576] width 10 height 10
